Goal: Information Seeking & Learning: Learn about a topic

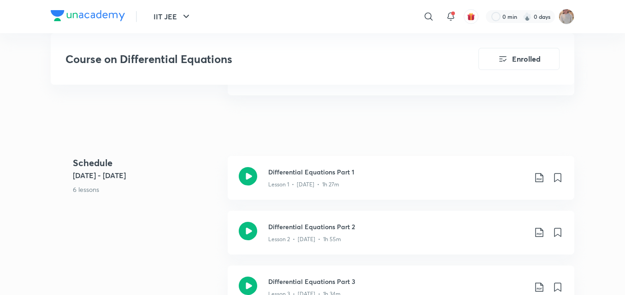
scroll to position [452, 0]
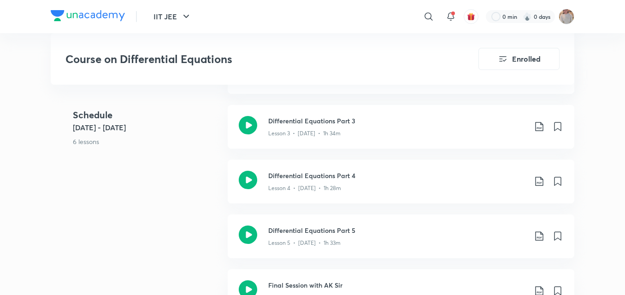
scroll to position [472, 0]
